Goal: Task Accomplishment & Management: Use online tool/utility

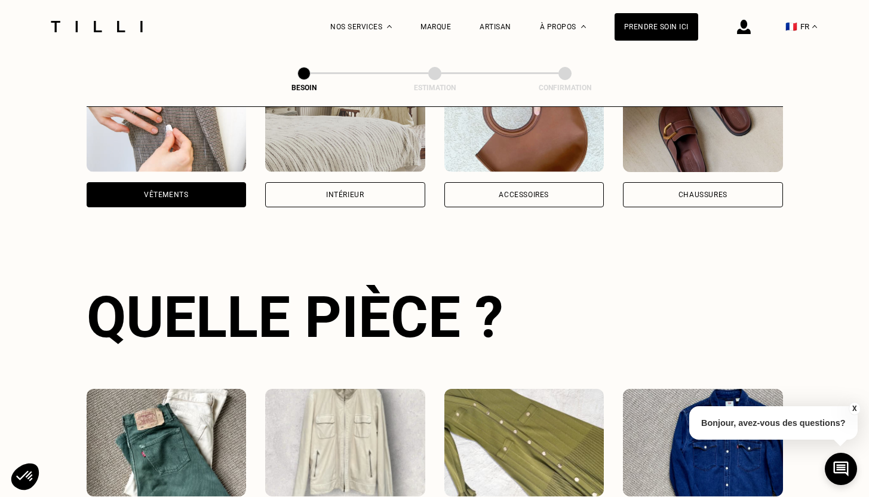
scroll to position [259, 0]
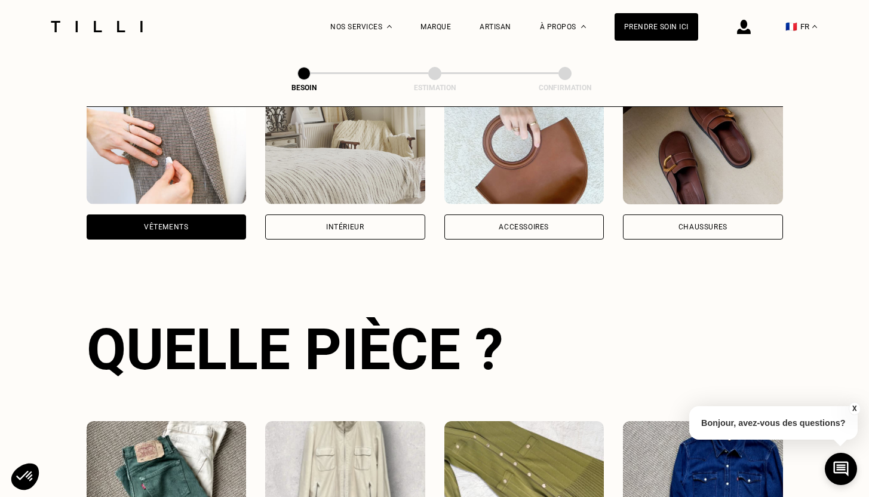
click at [305, 216] on div "Intérieur" at bounding box center [345, 226] width 160 height 25
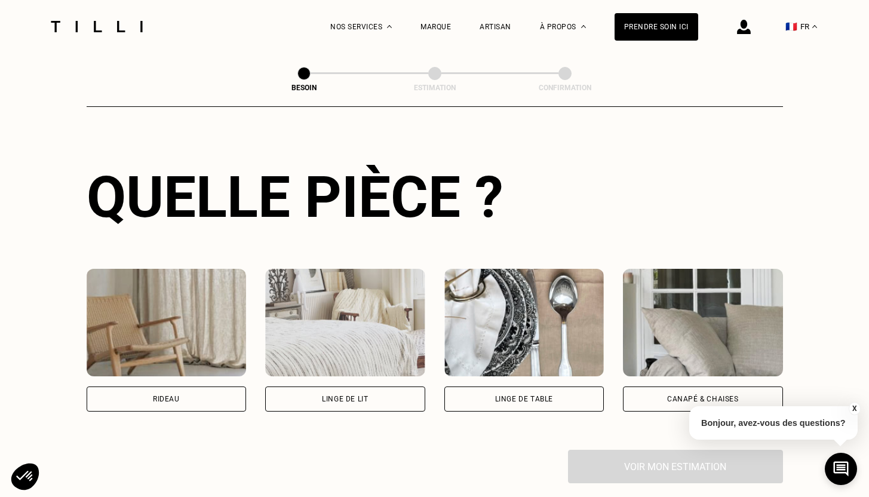
click at [166, 395] on div "Rideau" at bounding box center [166, 398] width 27 height 7
select select "FR"
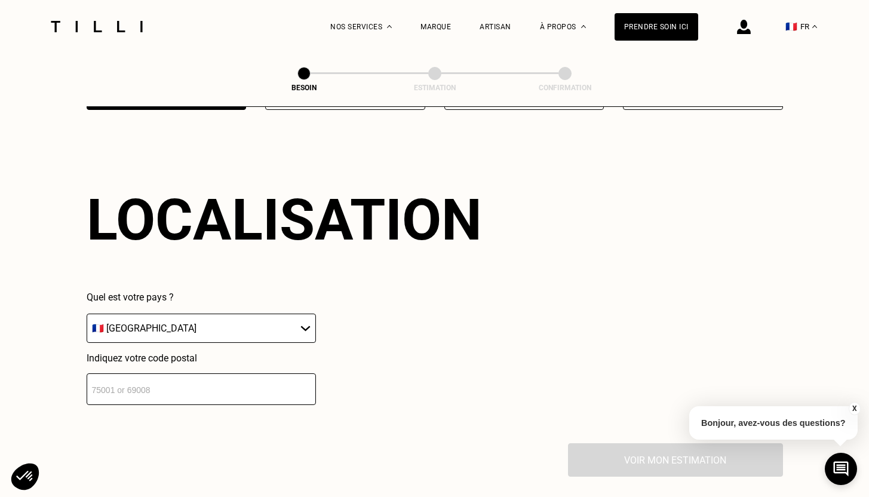
scroll to position [713, 0]
click at [170, 375] on input "number" at bounding box center [201, 389] width 229 height 32
type input "75018"
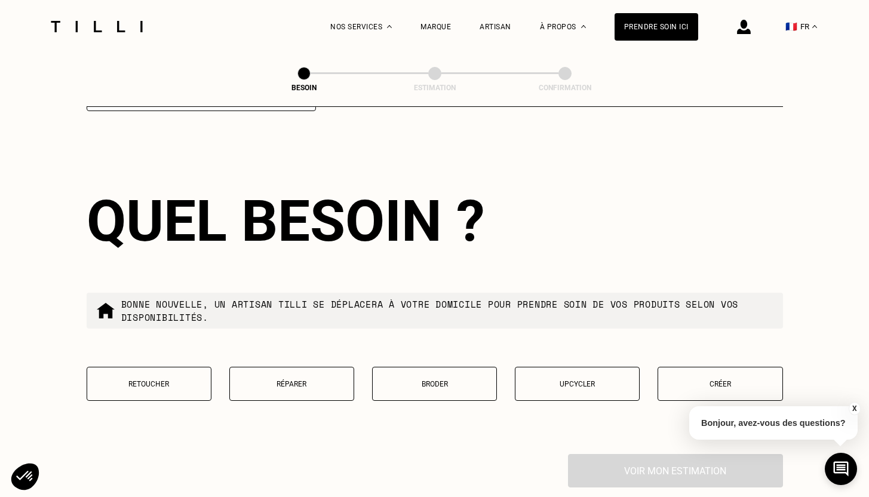
scroll to position [1008, 0]
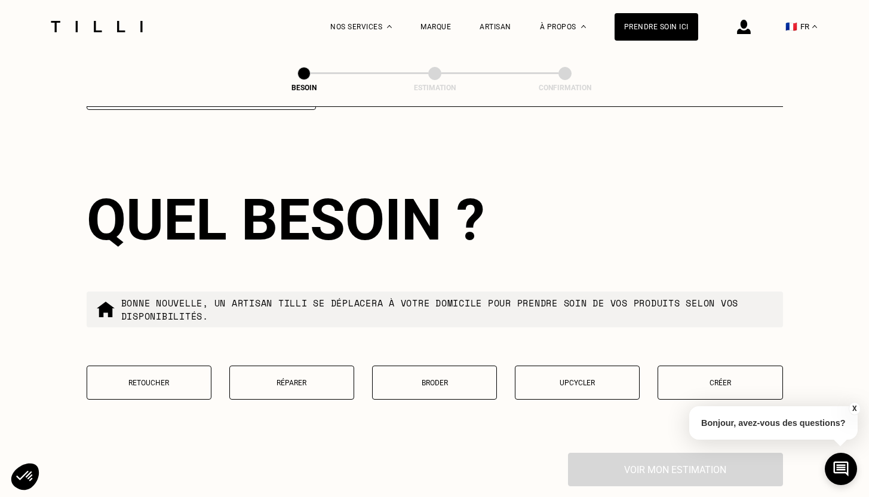
click at [179, 373] on button "Retoucher" at bounding box center [149, 382] width 125 height 34
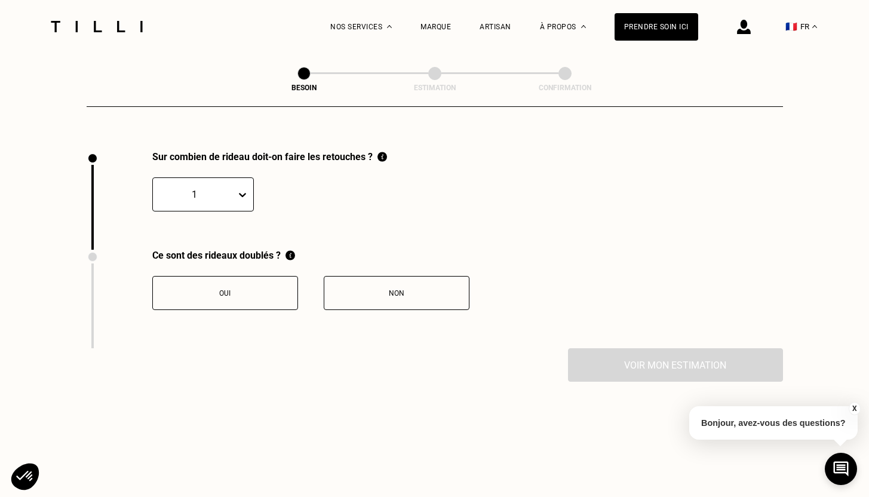
scroll to position [1313, 0]
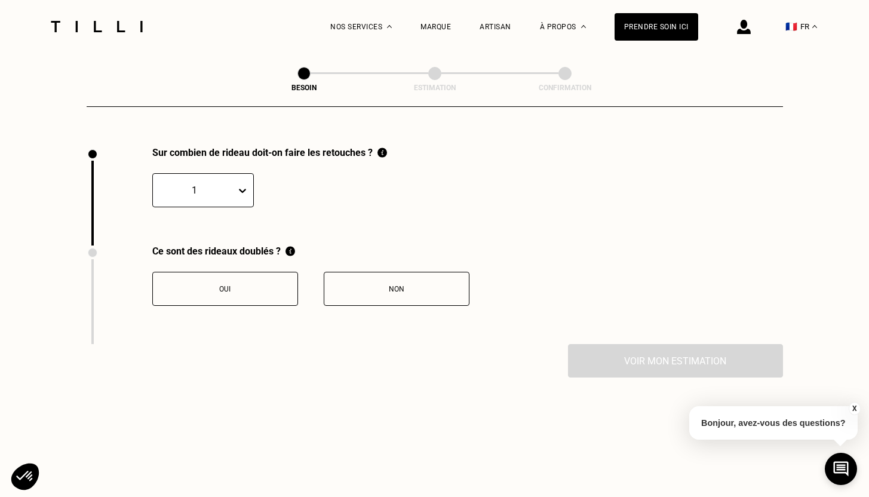
click at [211, 183] on div at bounding box center [194, 190] width 71 height 14
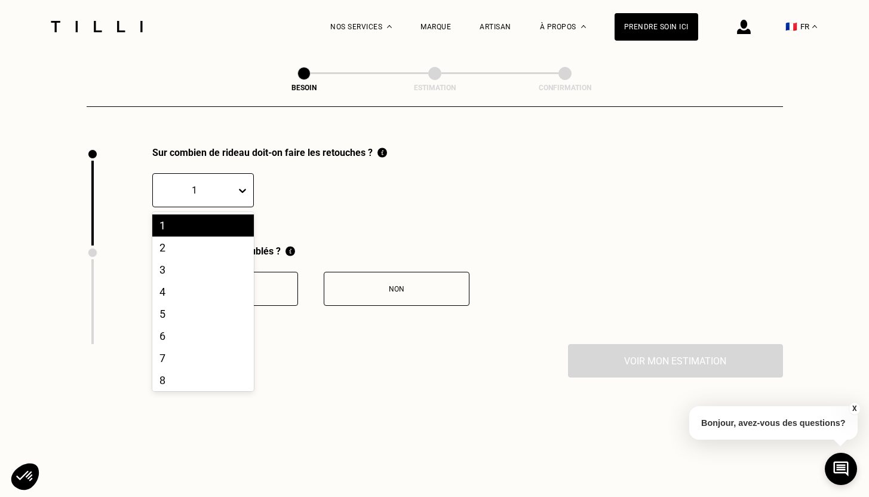
click at [200, 216] on div "1" at bounding box center [202, 225] width 101 height 22
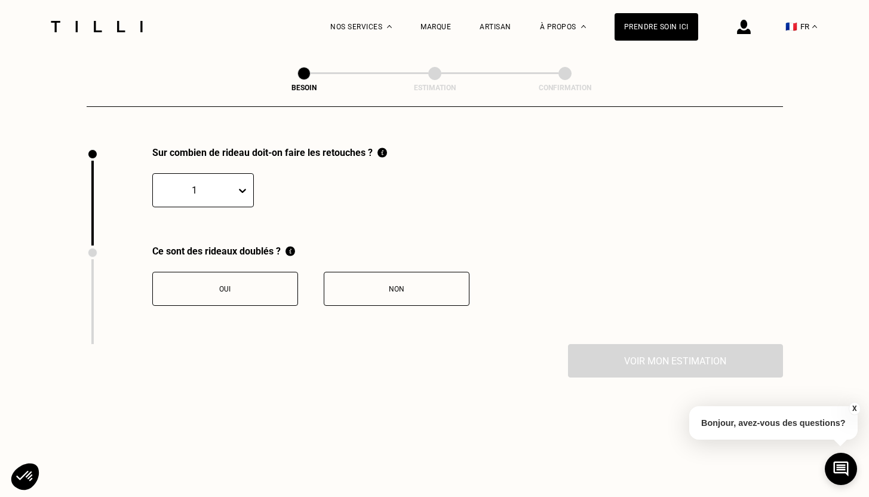
click at [260, 285] on div "Oui" at bounding box center [225, 289] width 133 height 8
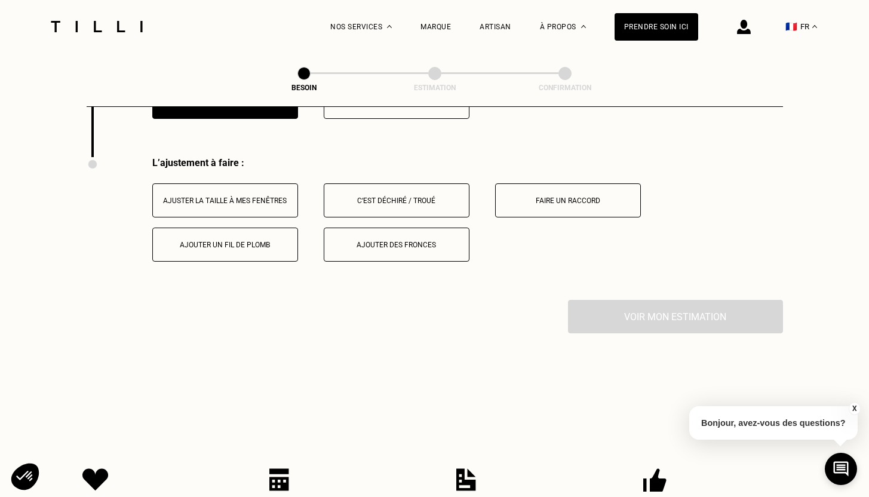
scroll to position [1510, 0]
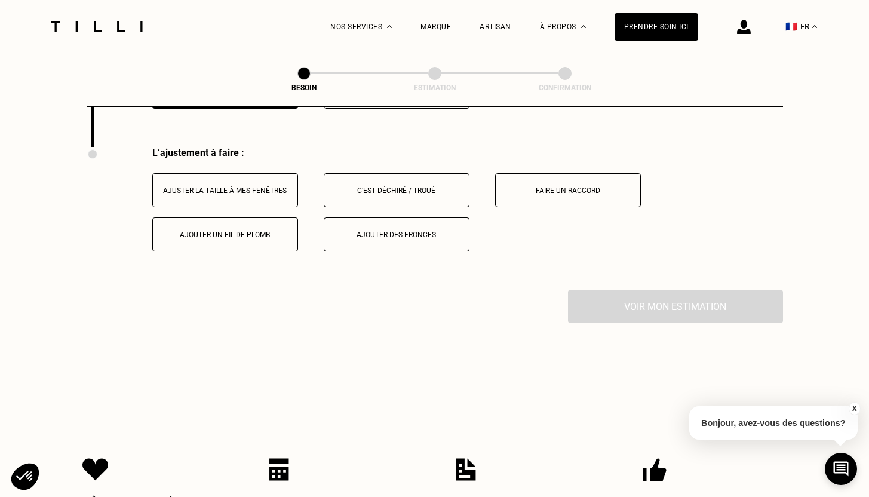
click at [256, 183] on button "Ajuster la taille à mes fenêtres" at bounding box center [225, 190] width 146 height 34
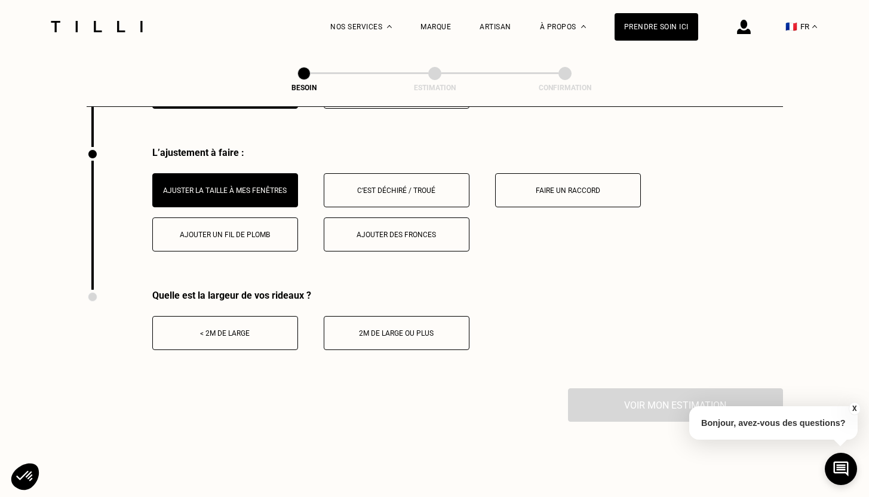
click at [358, 329] on div "2m de large ou plus" at bounding box center [396, 333] width 133 height 8
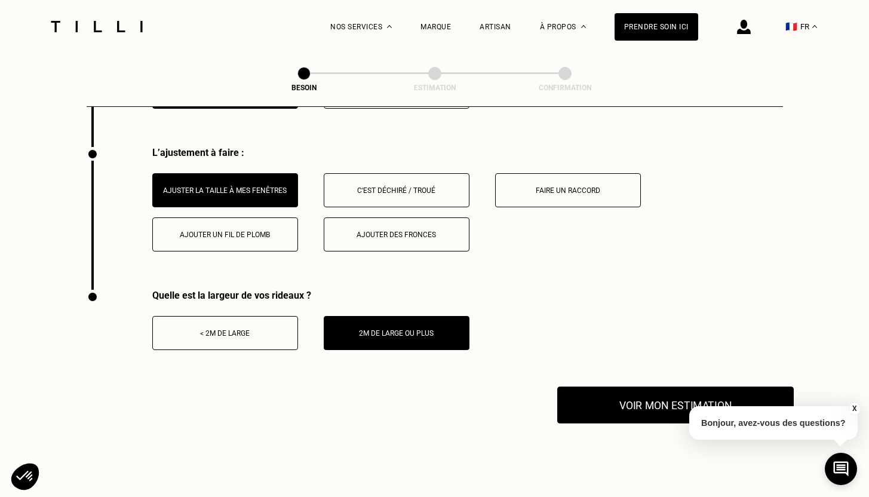
click at [614, 390] on button "Voir mon estimation" at bounding box center [675, 404] width 236 height 37
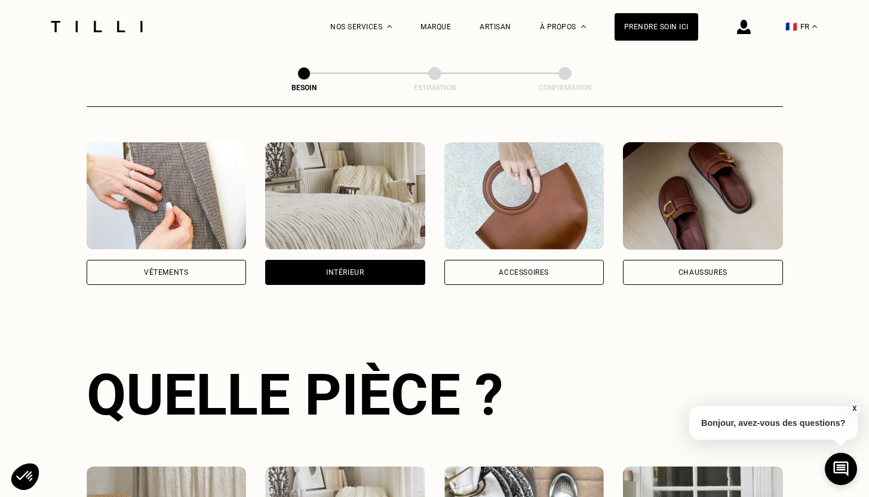
scroll to position [174, 0]
